Goal: Task Accomplishment & Management: Manage account settings

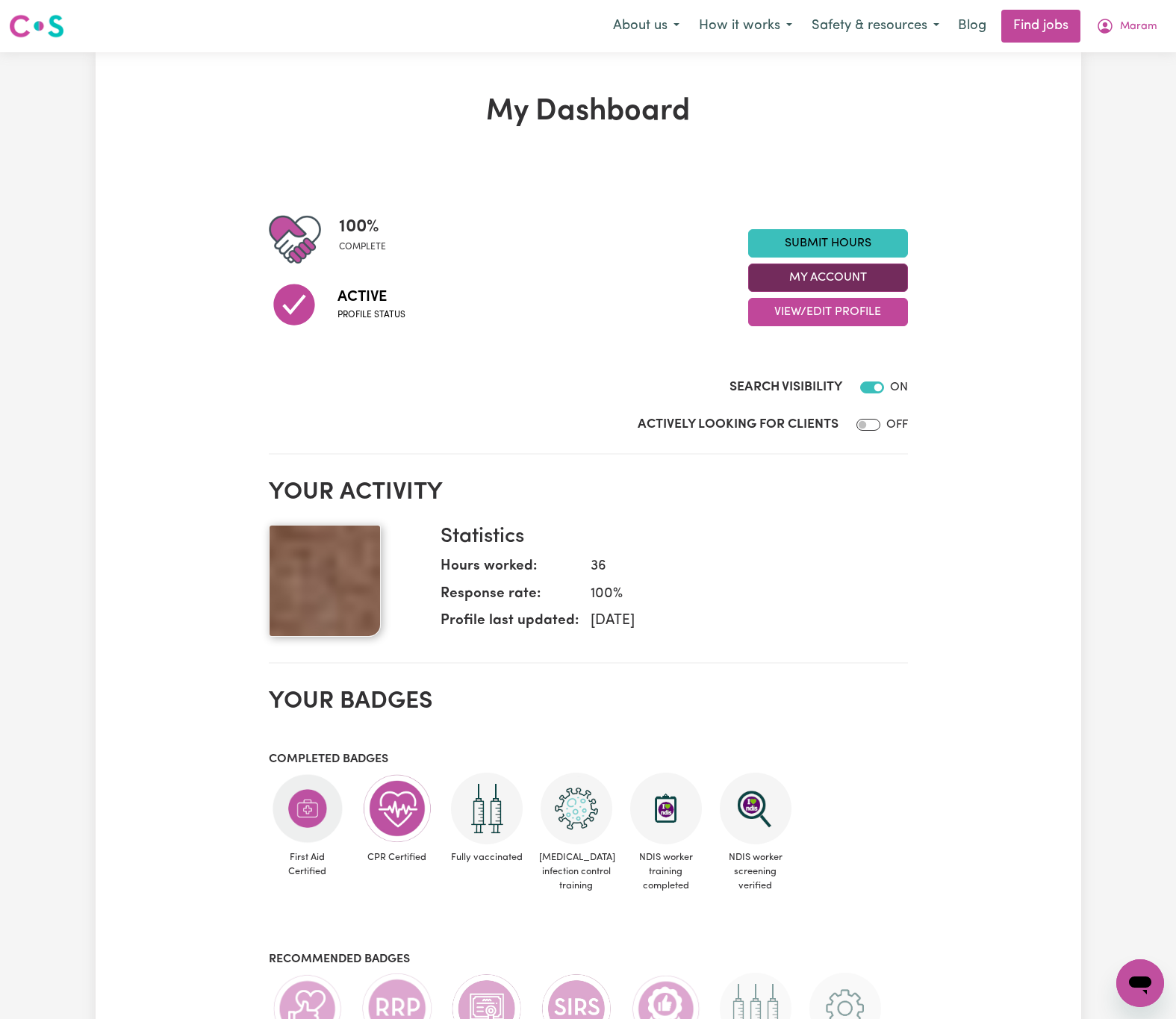
click at [882, 281] on button "My Account" at bounding box center [828, 277] width 160 height 29
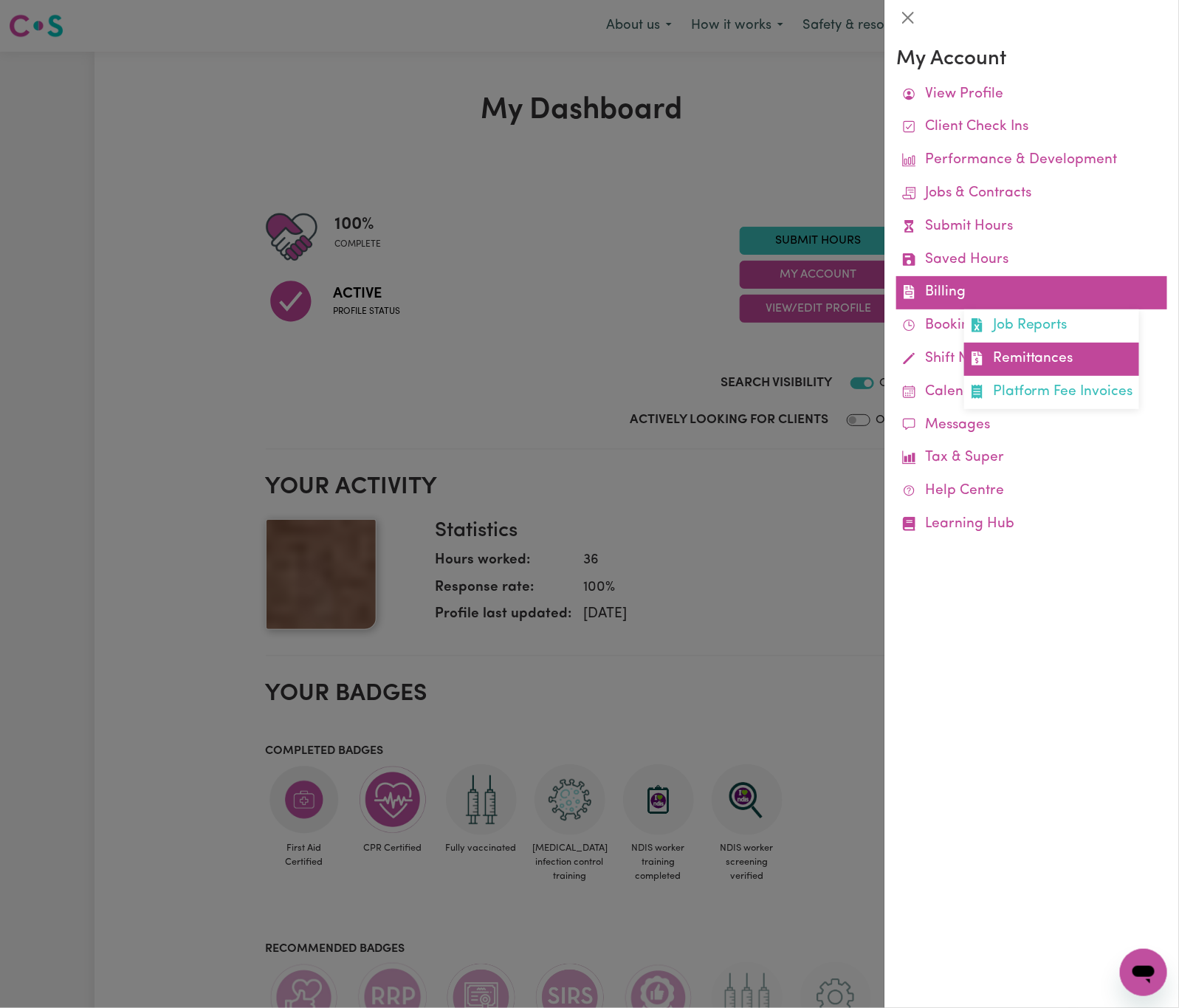
click at [1006, 350] on link "Remittances" at bounding box center [1052, 359] width 175 height 33
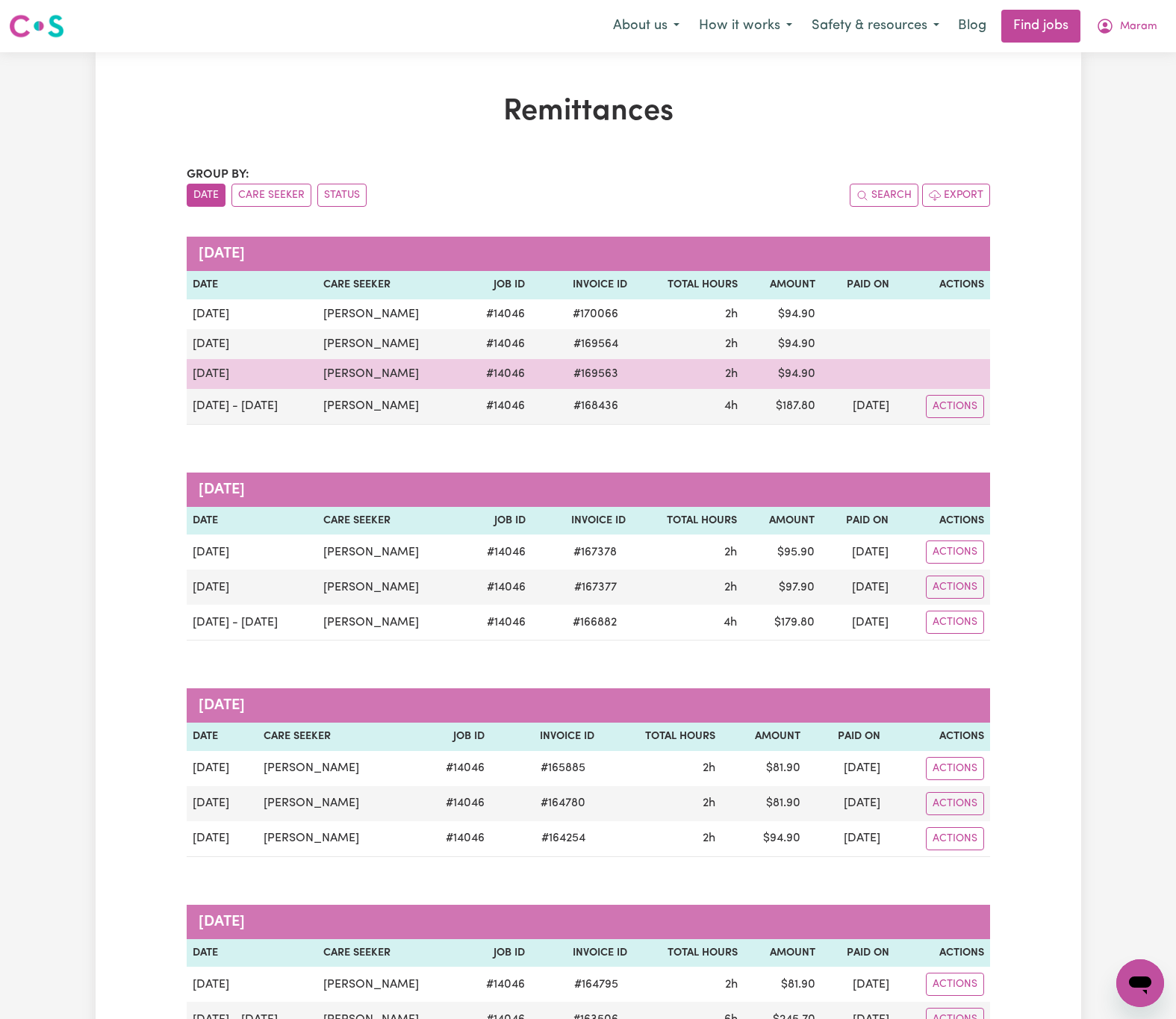
drag, startPoint x: 391, startPoint y: 374, endPoint x: 278, endPoint y: 374, distance: 113.0
click at [317, 374] on td "[PERSON_NAME]" at bounding box center [389, 374] width 145 height 30
copy td "[PERSON_NAME]"
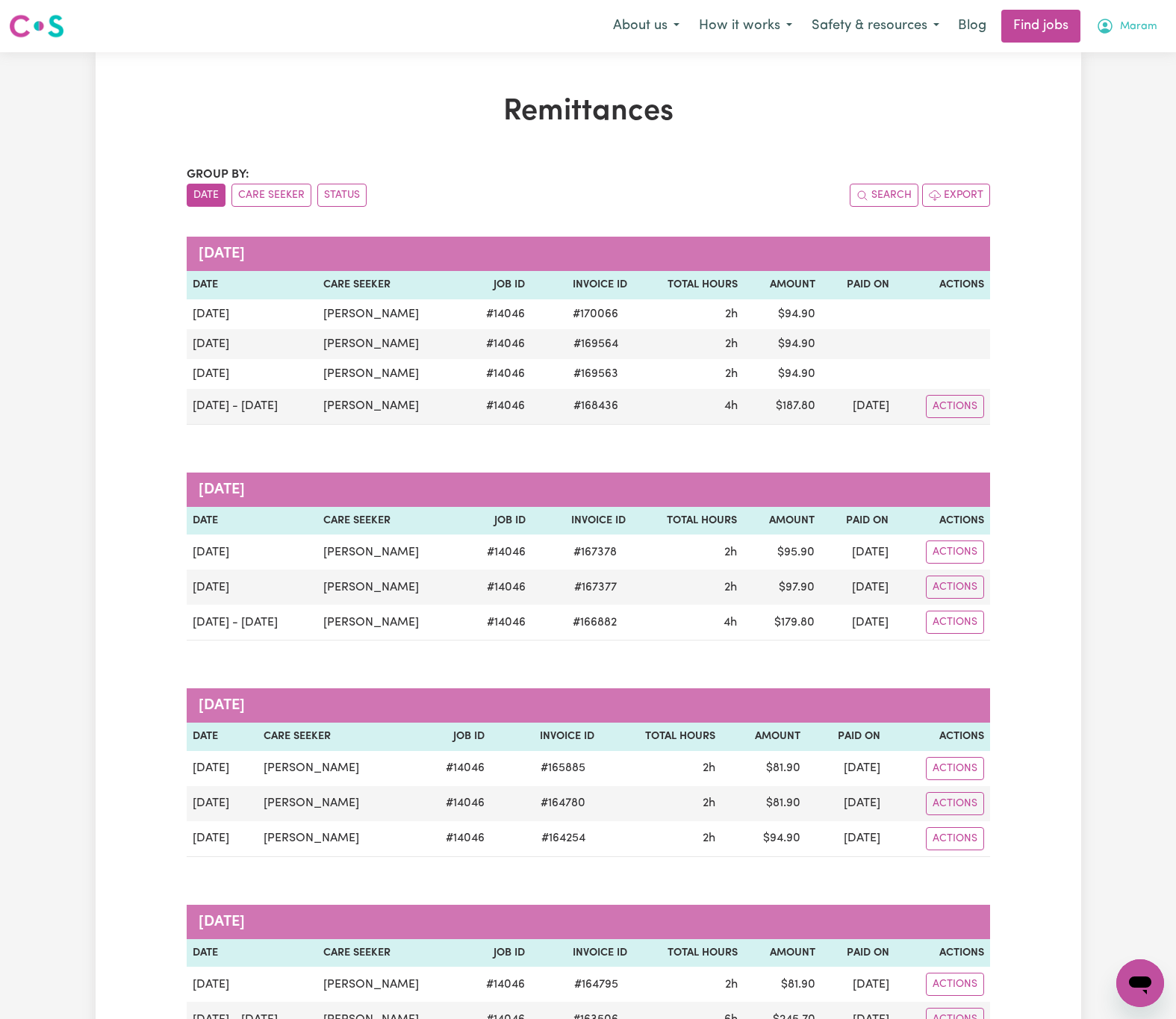
click at [1122, 15] on button "Maram" at bounding box center [1126, 26] width 81 height 31
click at [1120, 85] on link "My Dashboard" at bounding box center [1107, 85] width 118 height 29
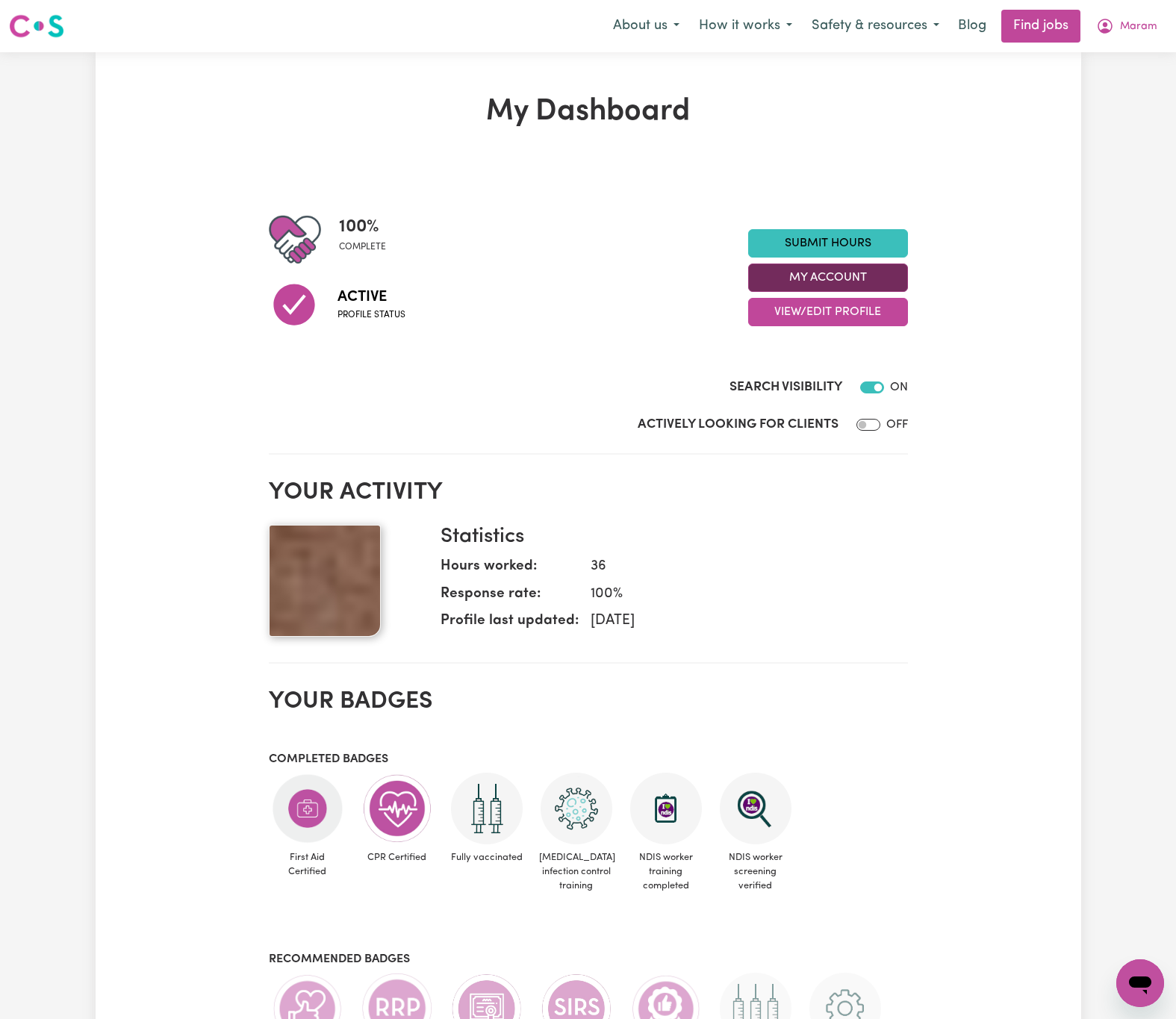
click at [889, 273] on button "My Account" at bounding box center [828, 277] width 160 height 29
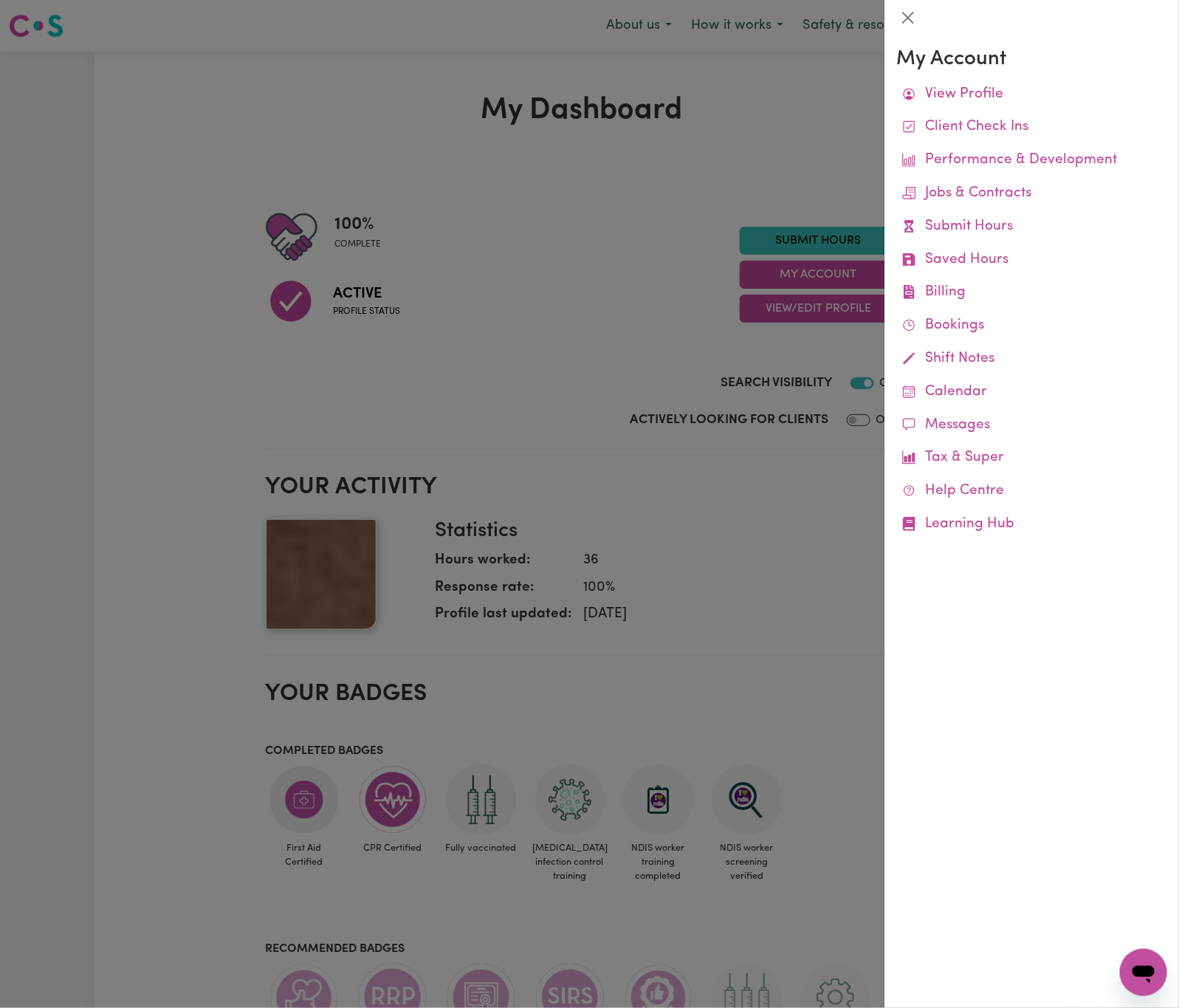
drag, startPoint x: 793, startPoint y: 133, endPoint x: 870, endPoint y: 105, distance: 81.9
click at [793, 133] on div at bounding box center [590, 504] width 1179 height 1008
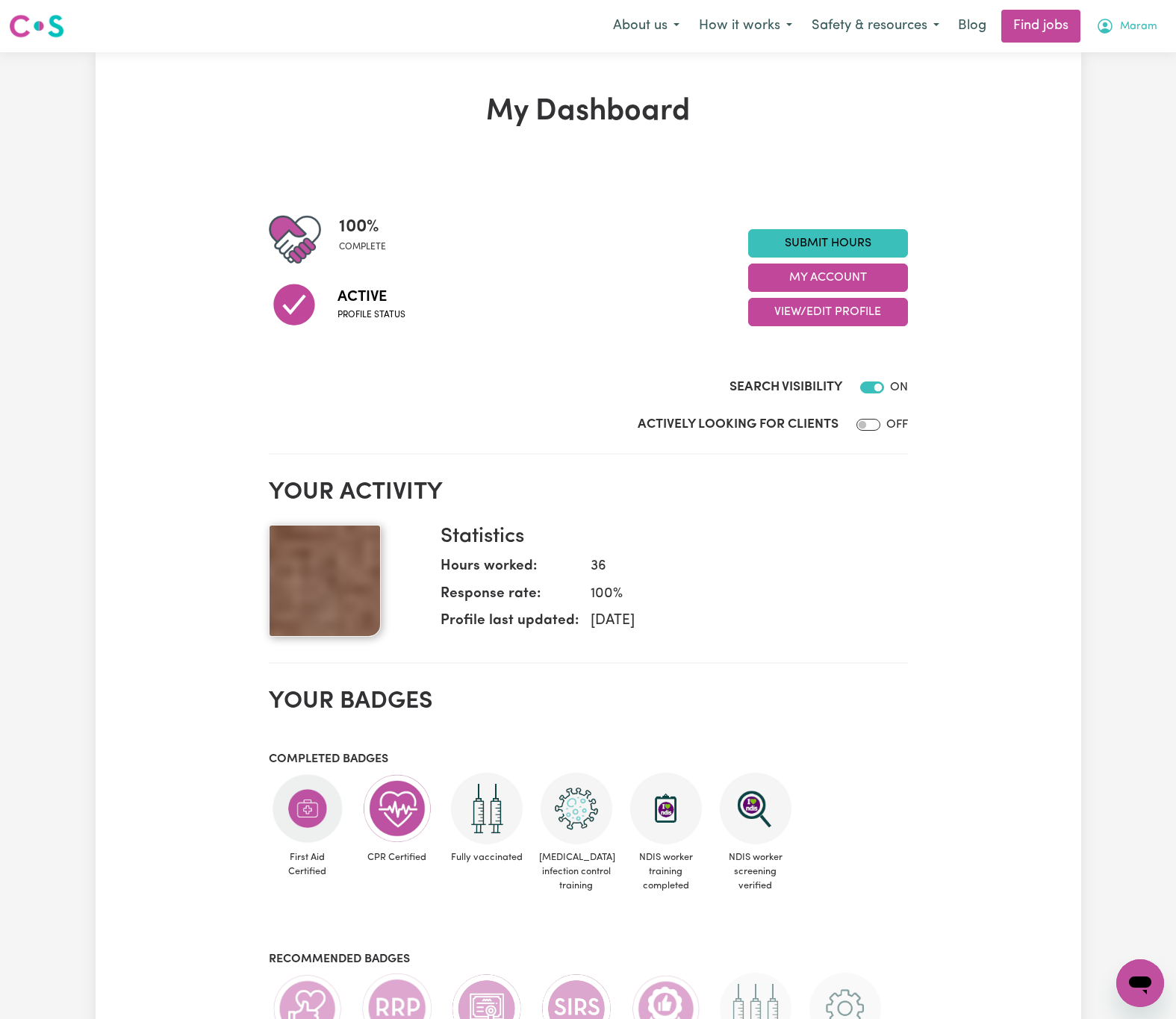
click at [1165, 13] on button "Maram" at bounding box center [1126, 26] width 81 height 31
click at [1131, 58] on link "My Account" at bounding box center [1107, 58] width 118 height 29
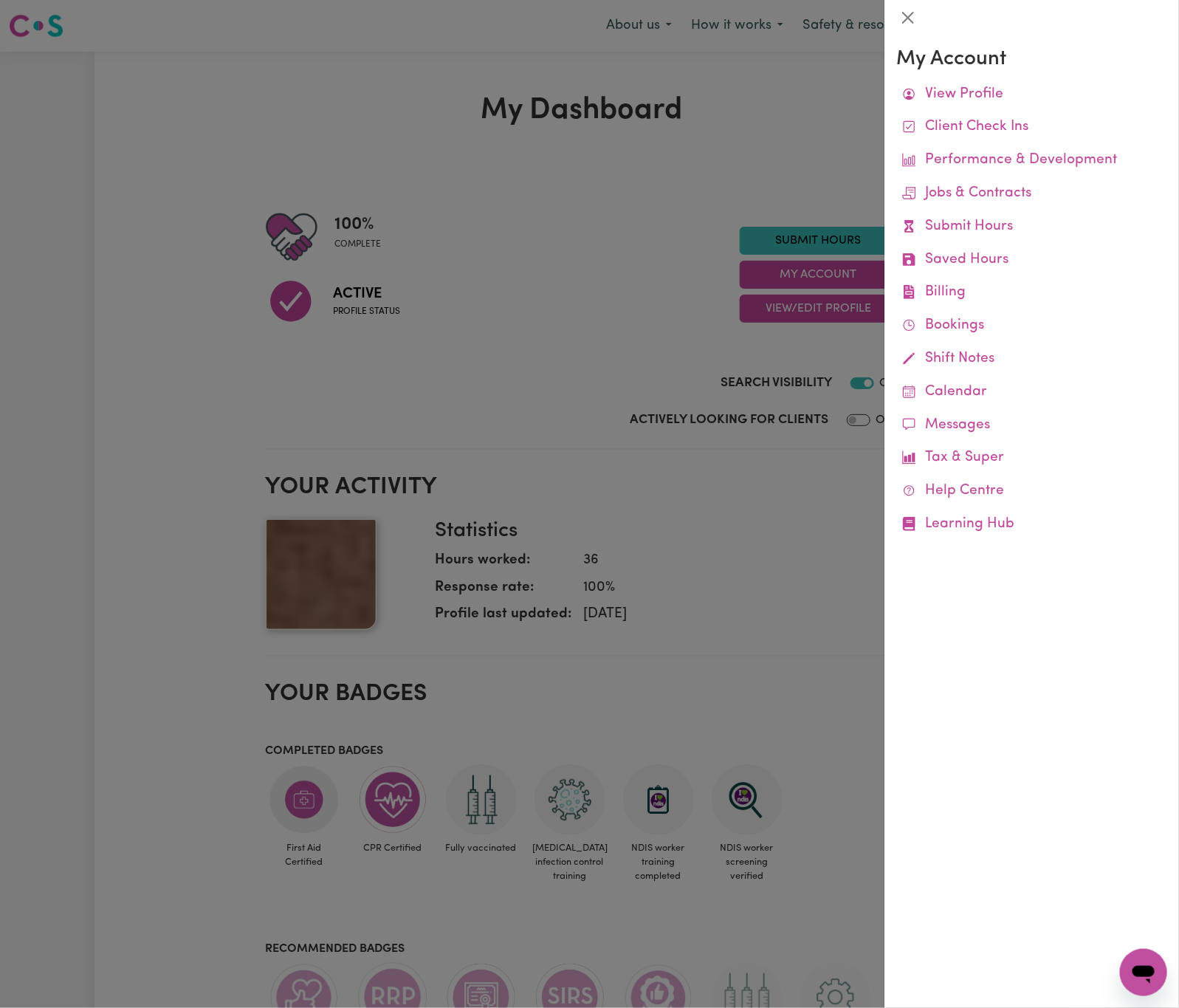
click at [780, 107] on div at bounding box center [590, 504] width 1179 height 1008
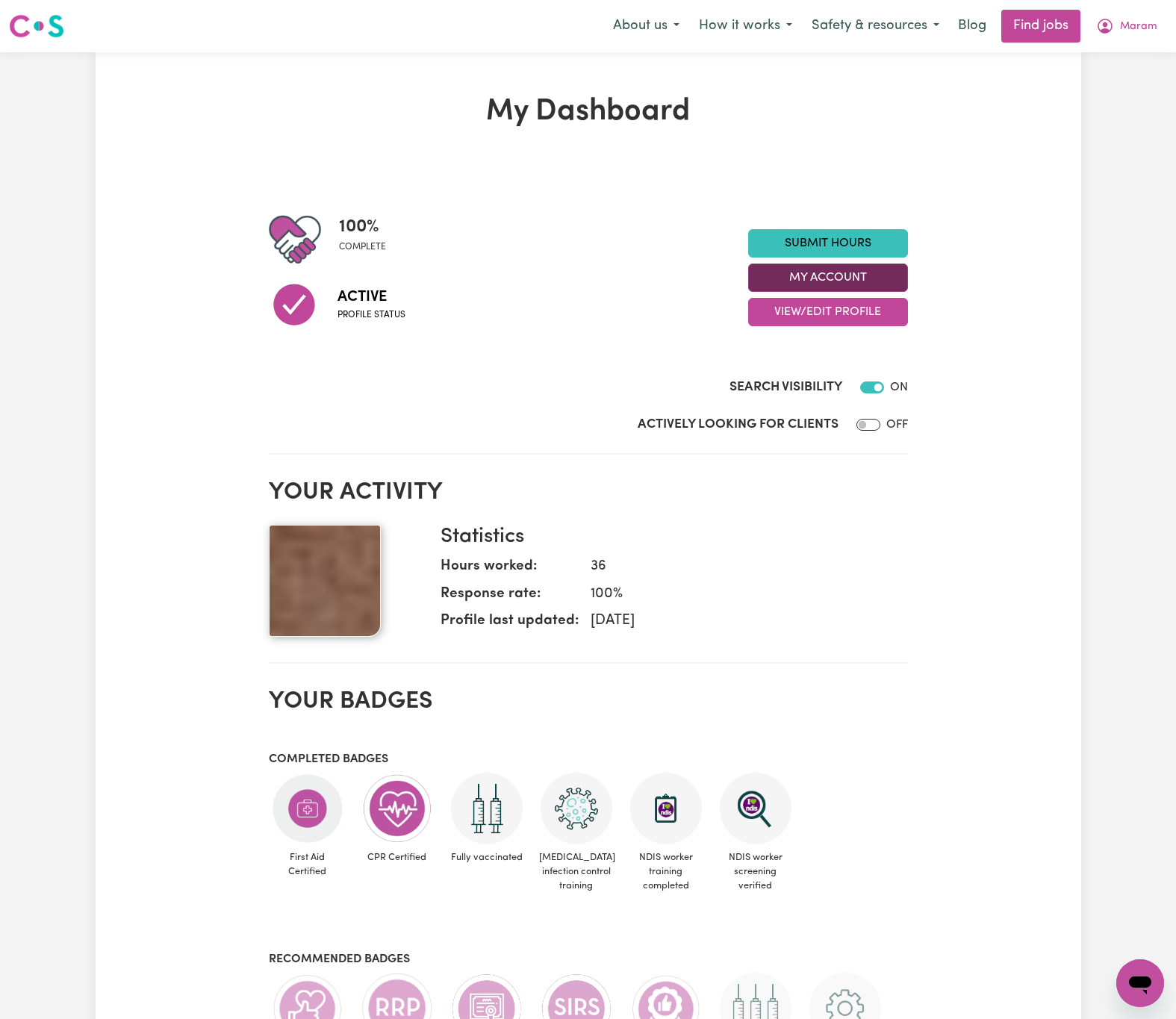
click at [872, 272] on button "My Account" at bounding box center [828, 277] width 160 height 29
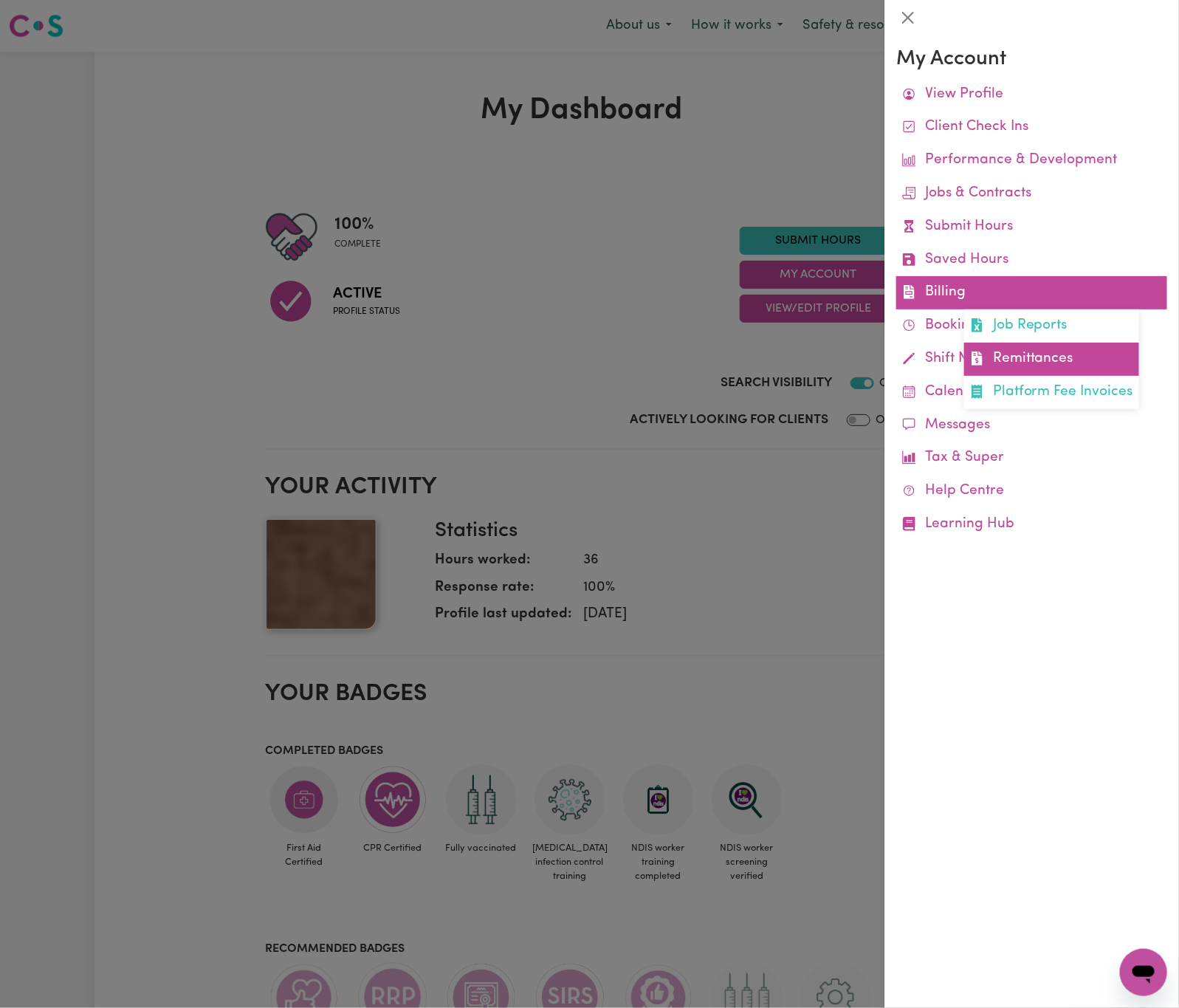
click at [1000, 356] on link "Remittances" at bounding box center [1052, 359] width 175 height 33
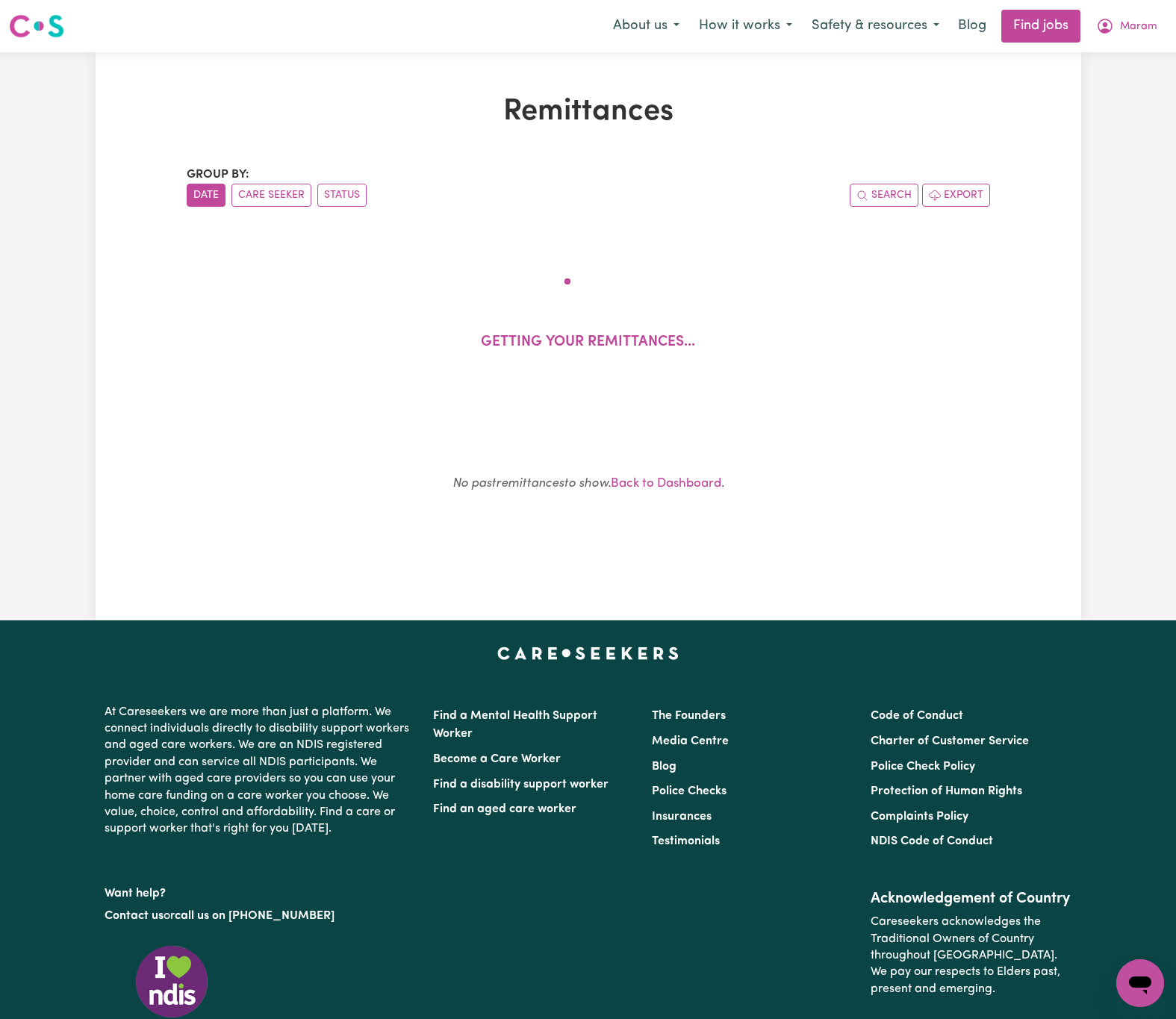
click at [677, 212] on div "Group by: Date Care Seeker Status Search Export Getting your remittances..." at bounding box center [588, 284] width 803 height 236
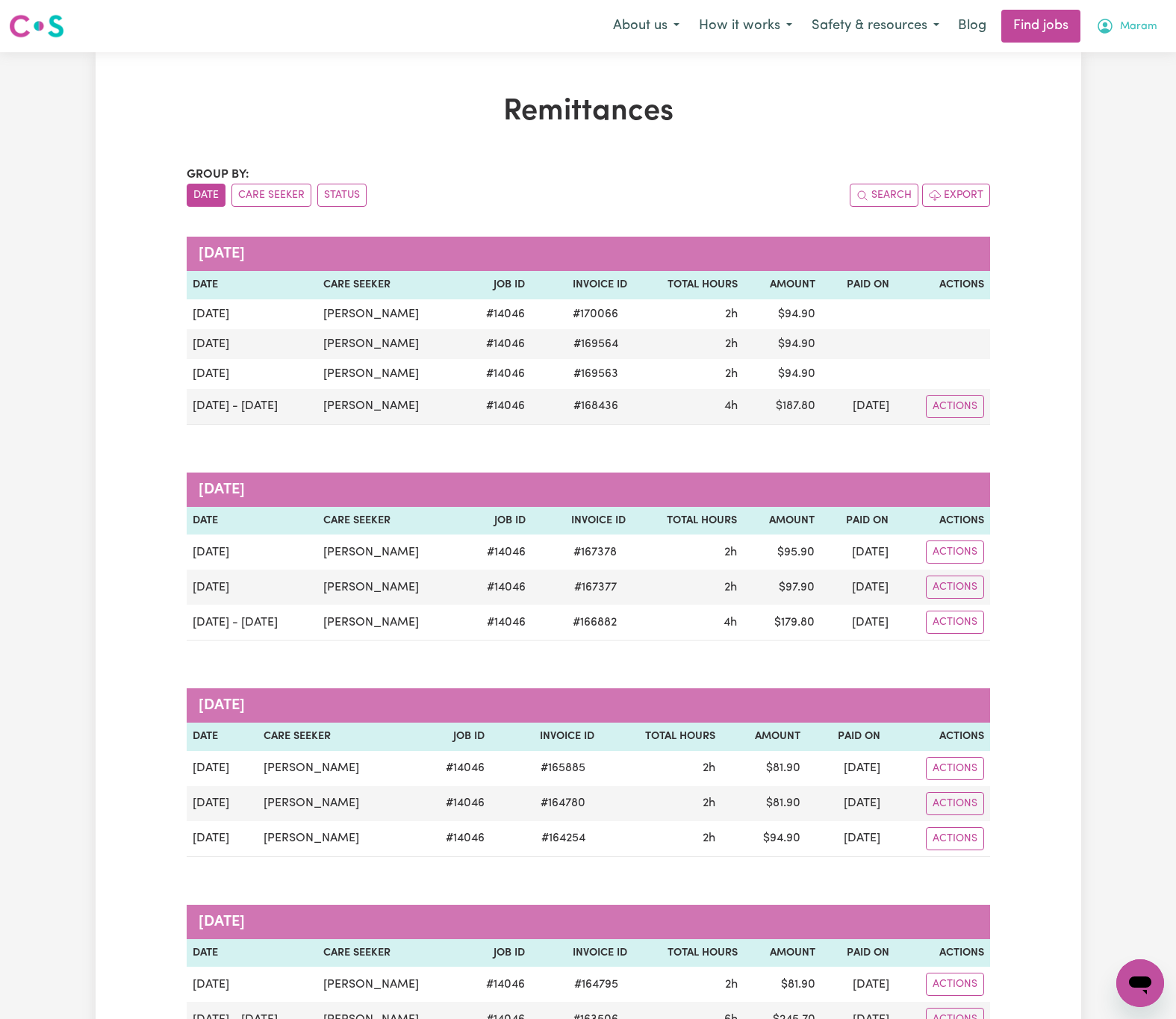
click at [1133, 30] on span "Maram" at bounding box center [1139, 26] width 37 height 16
click at [1142, 106] on link "Logout" at bounding box center [1107, 114] width 118 height 29
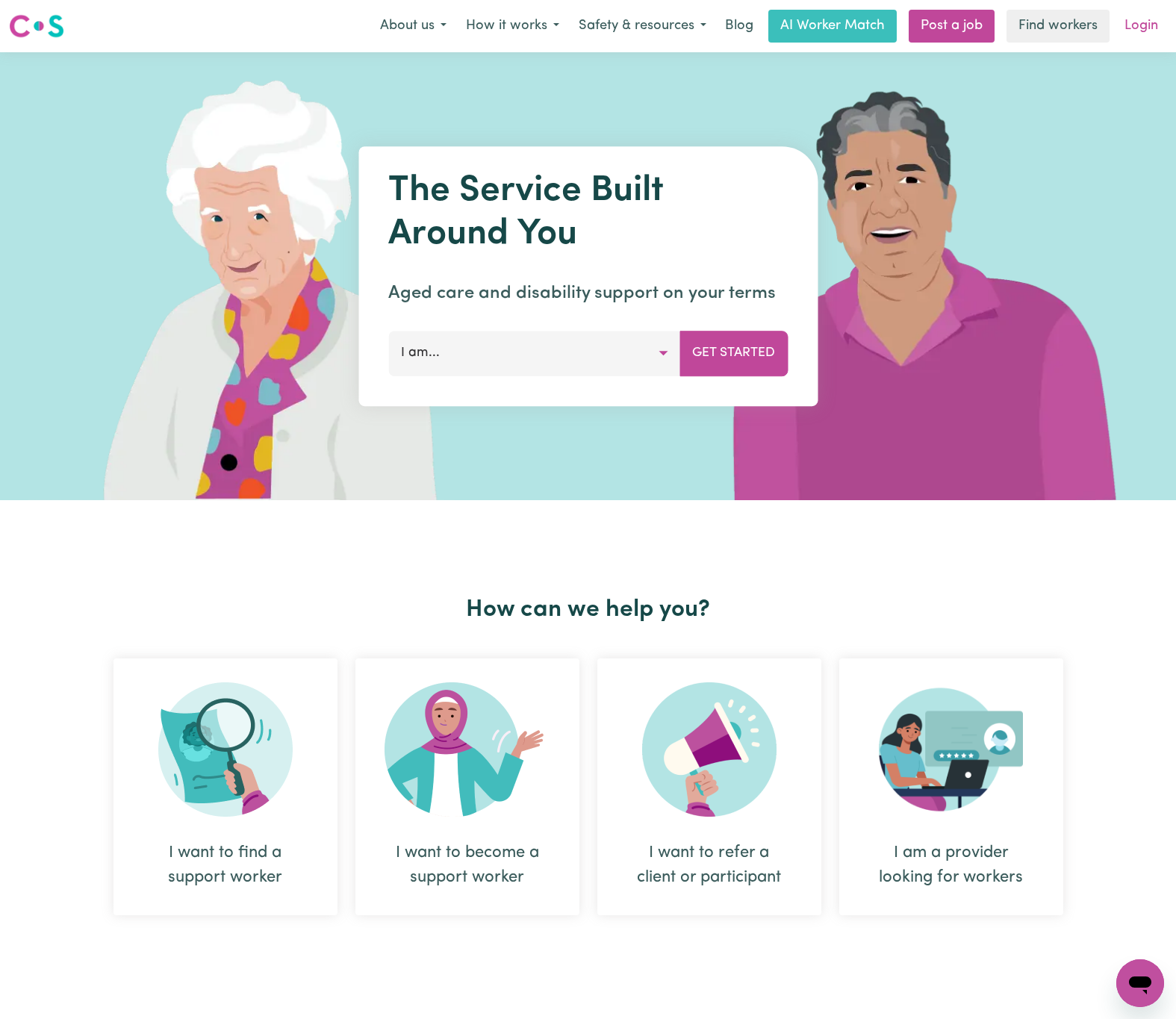
click at [1133, 30] on link "Login" at bounding box center [1141, 26] width 51 height 33
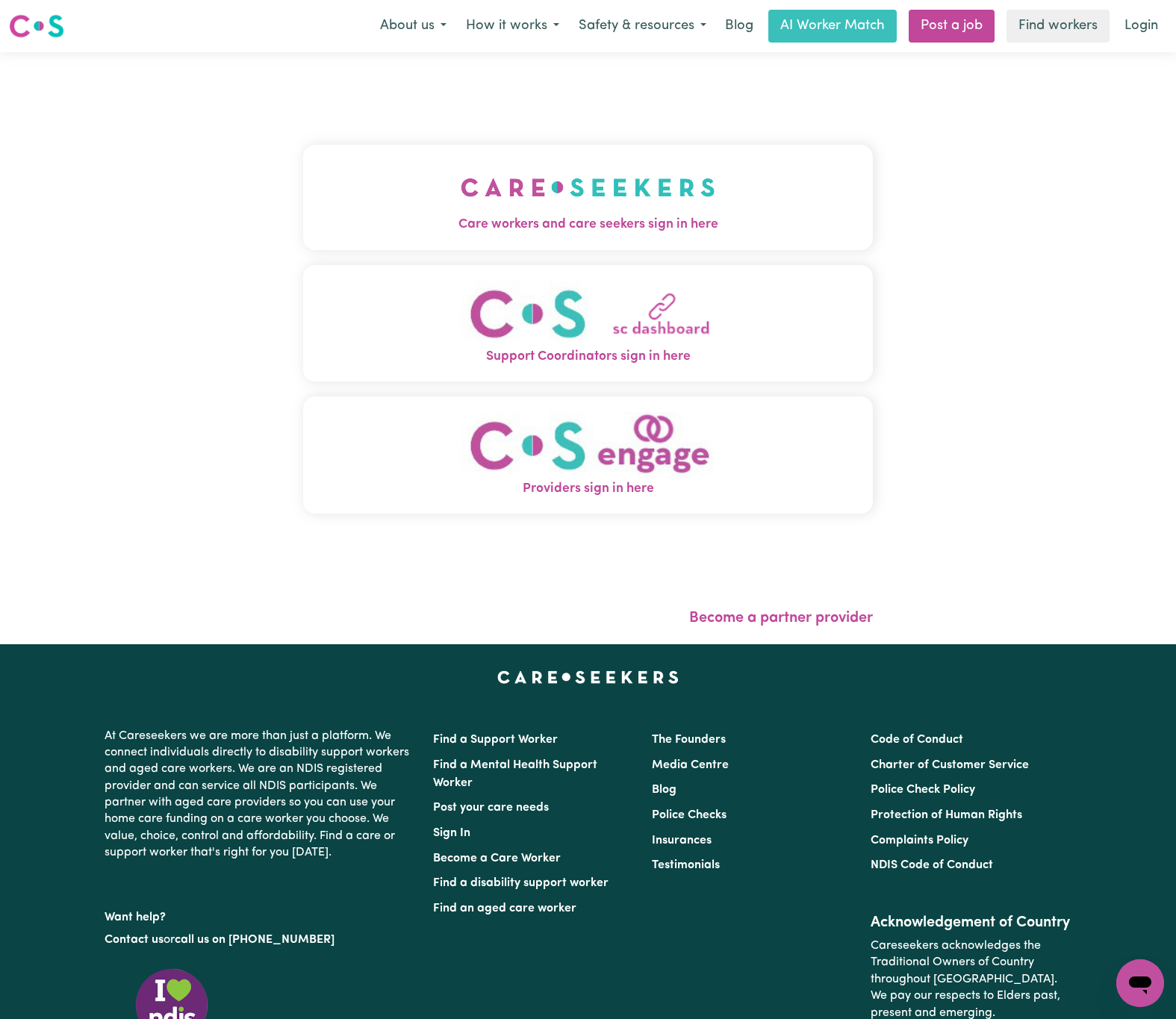
click at [671, 202] on img "Care workers and care seekers sign in here" at bounding box center [588, 187] width 254 height 55
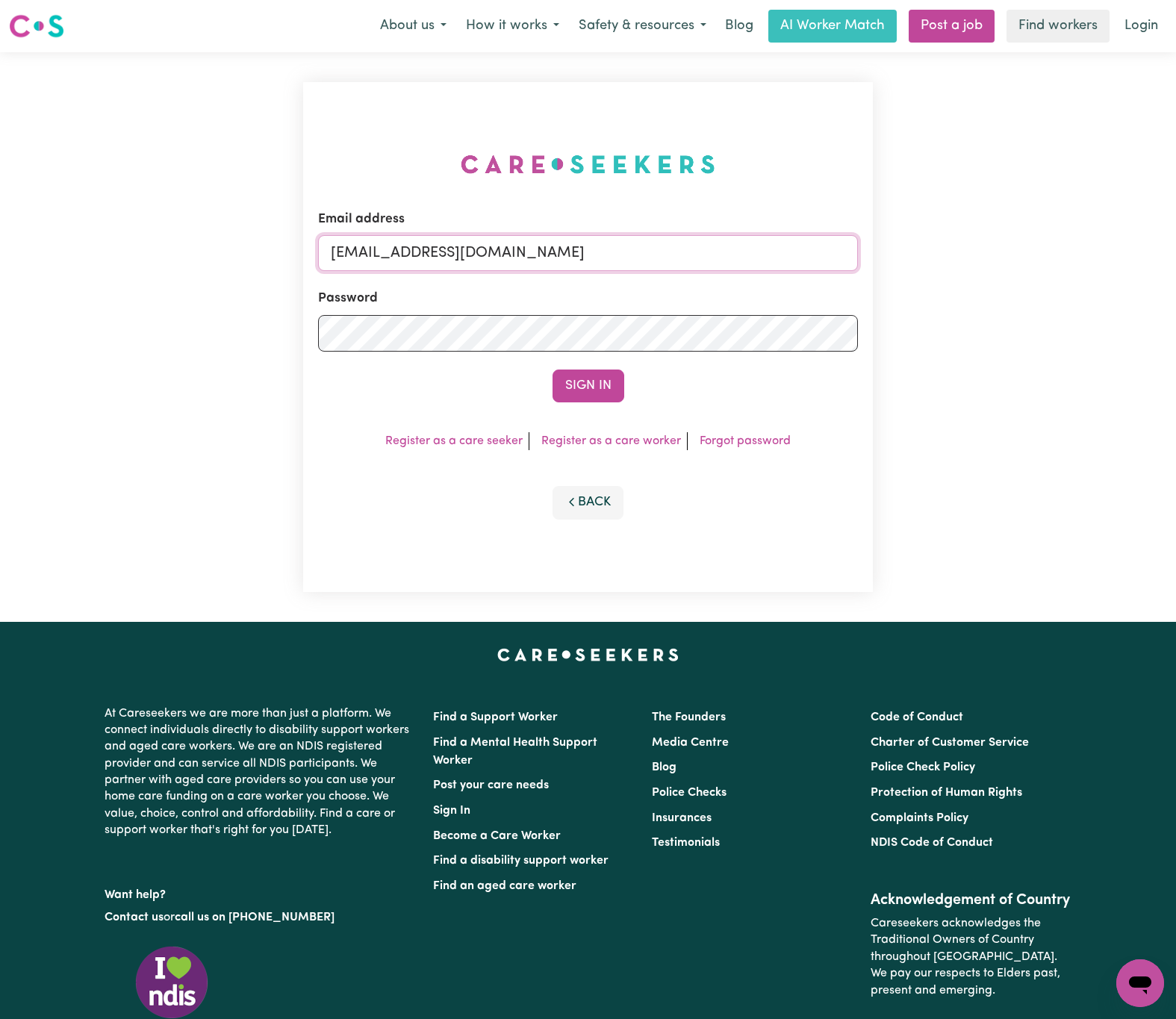
drag, startPoint x: 454, startPoint y: 250, endPoint x: 1139, endPoint y: 247, distance: 685.0
click at [1139, 247] on div "Email address [EMAIL_ADDRESS][DOMAIN_NAME] Password Sign In Register as a care …" at bounding box center [588, 336] width 1176 height 570
paste input "VincenzinaFilippoHHHCS"
type input "[EMAIL_ADDRESS][DOMAIN_NAME]"
click at [553, 370] on button "Sign In" at bounding box center [588, 386] width 71 height 33
